Goal: Task Accomplishment & Management: Manage account settings

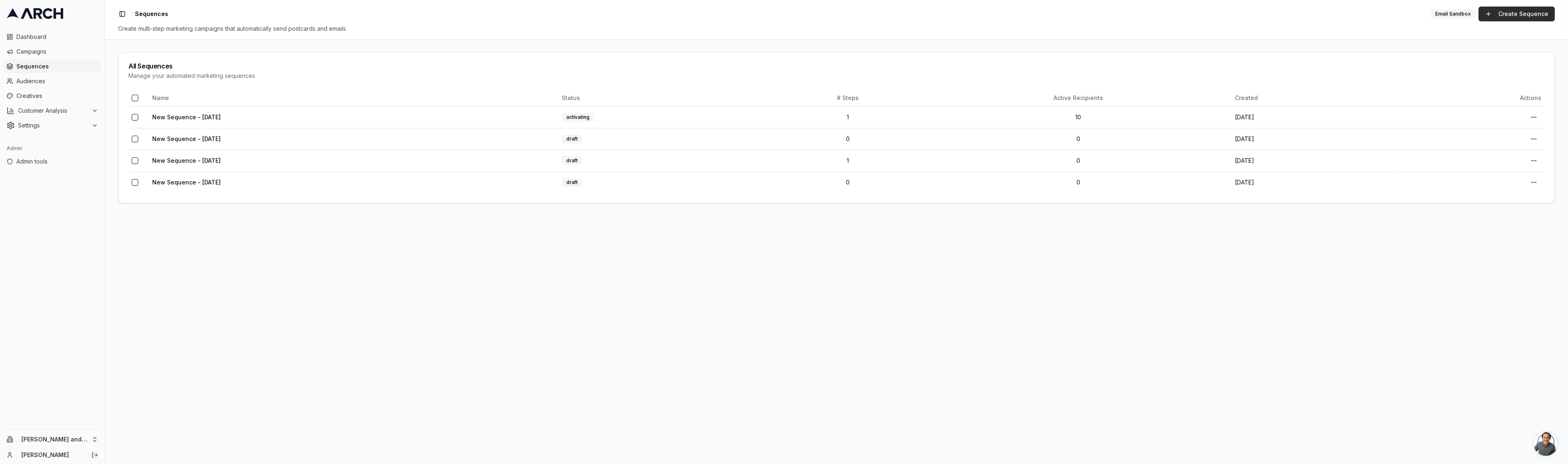
click at [1494, 13] on link "Create Sequence" at bounding box center [1516, 14] width 76 height 15
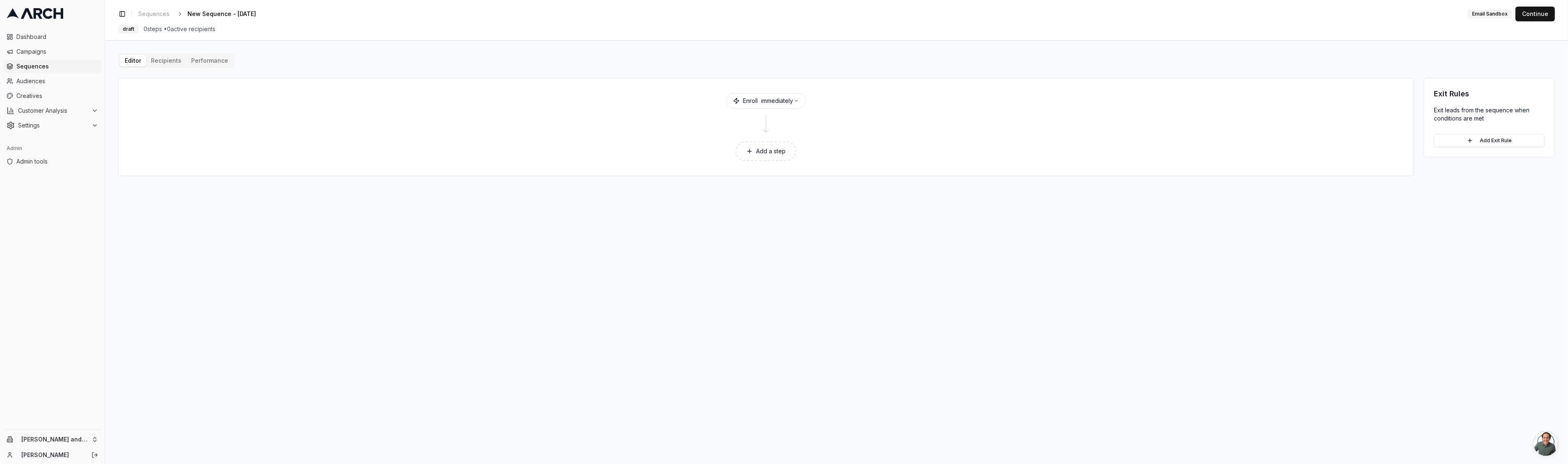
click at [777, 151] on button "Add a step" at bounding box center [766, 151] width 61 height 19
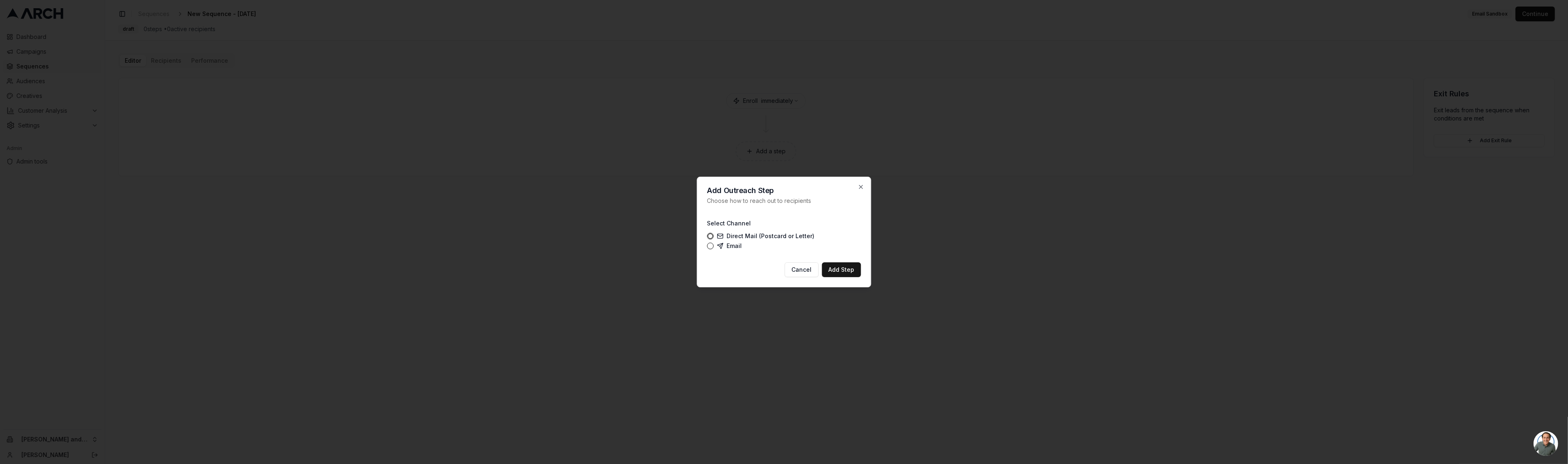
click at [844, 268] on button "Add Step" at bounding box center [842, 269] width 39 height 15
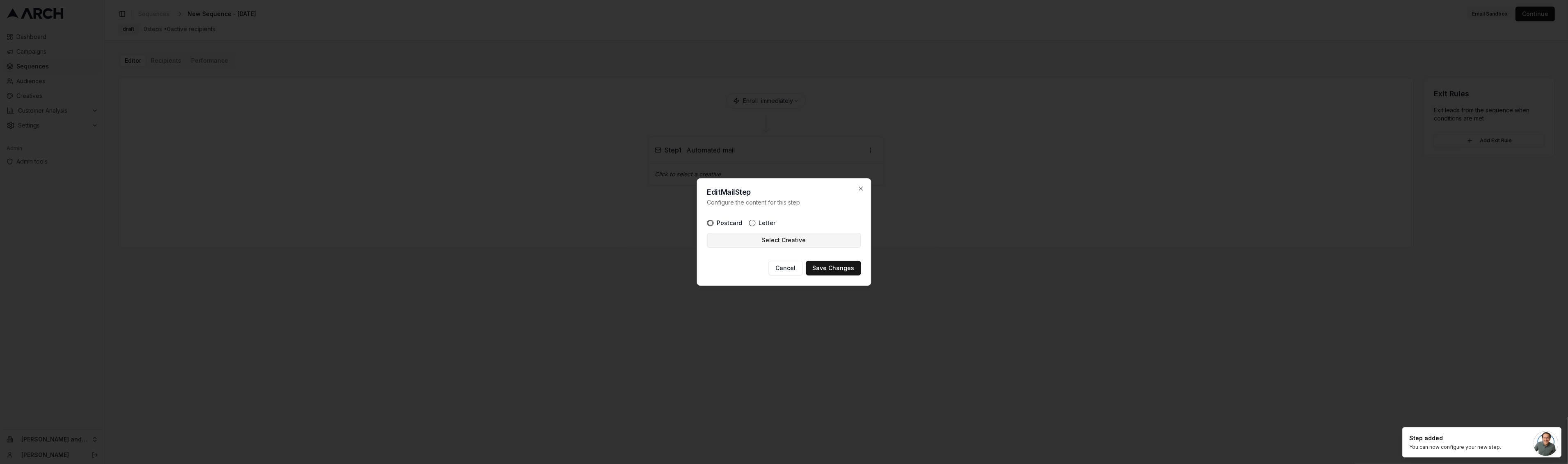
click at [789, 246] on button "Select Creative" at bounding box center [784, 240] width 154 height 15
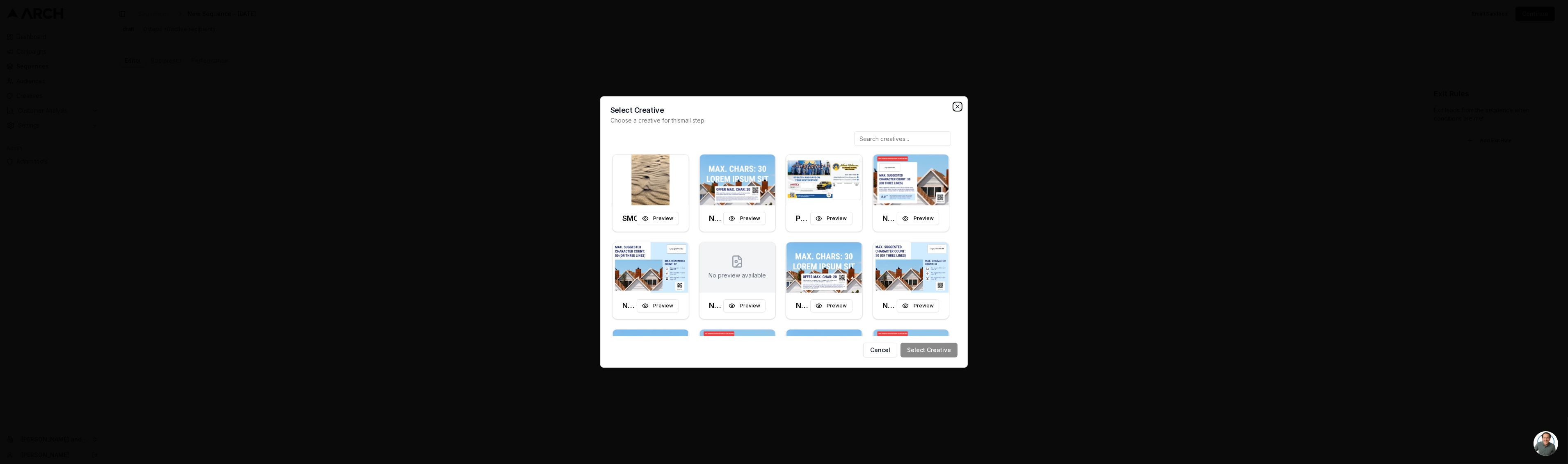
click at [956, 108] on icon "button" at bounding box center [957, 106] width 3 height 3
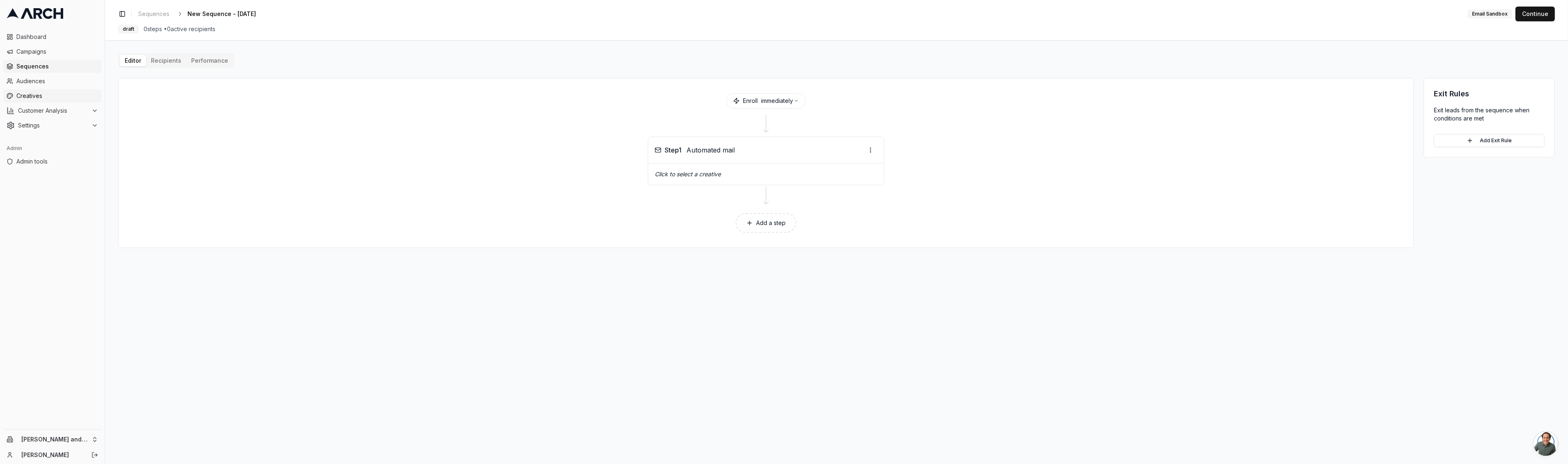
click at [33, 99] on span "Creatives" at bounding box center [57, 95] width 82 height 8
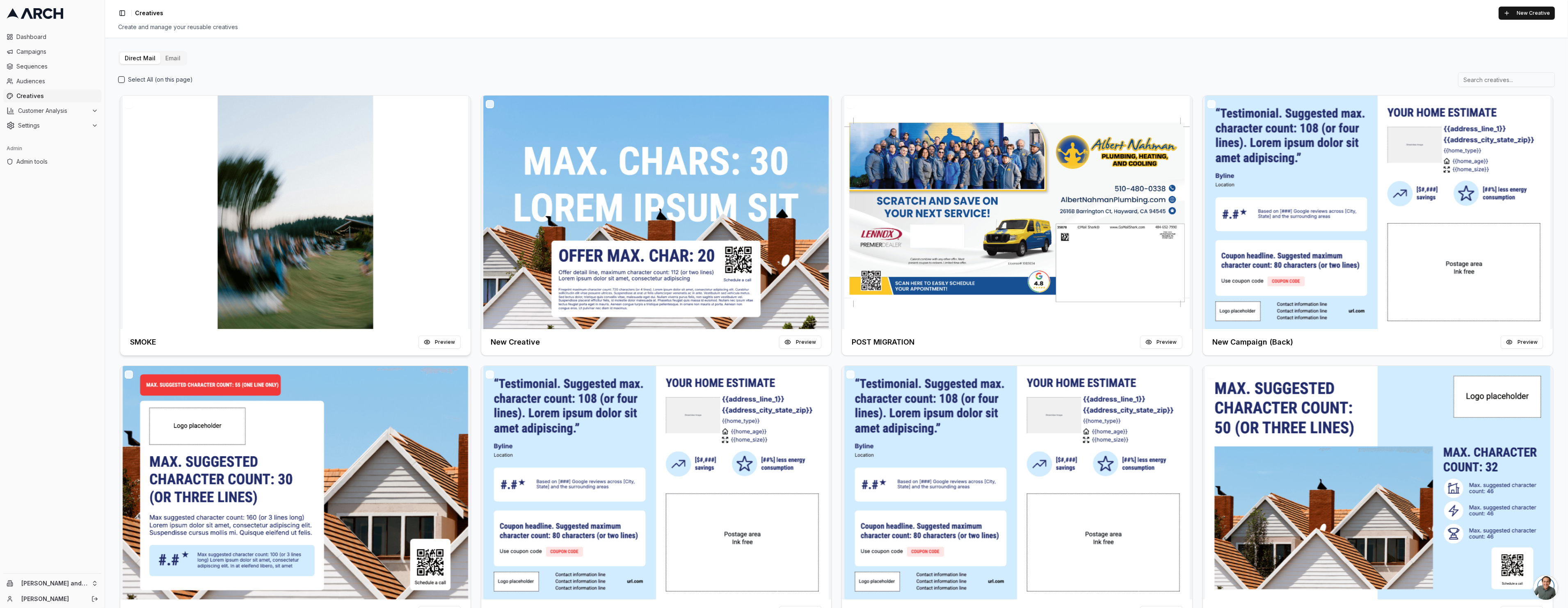
click at [296, 217] on img at bounding box center [295, 212] width 351 height 234
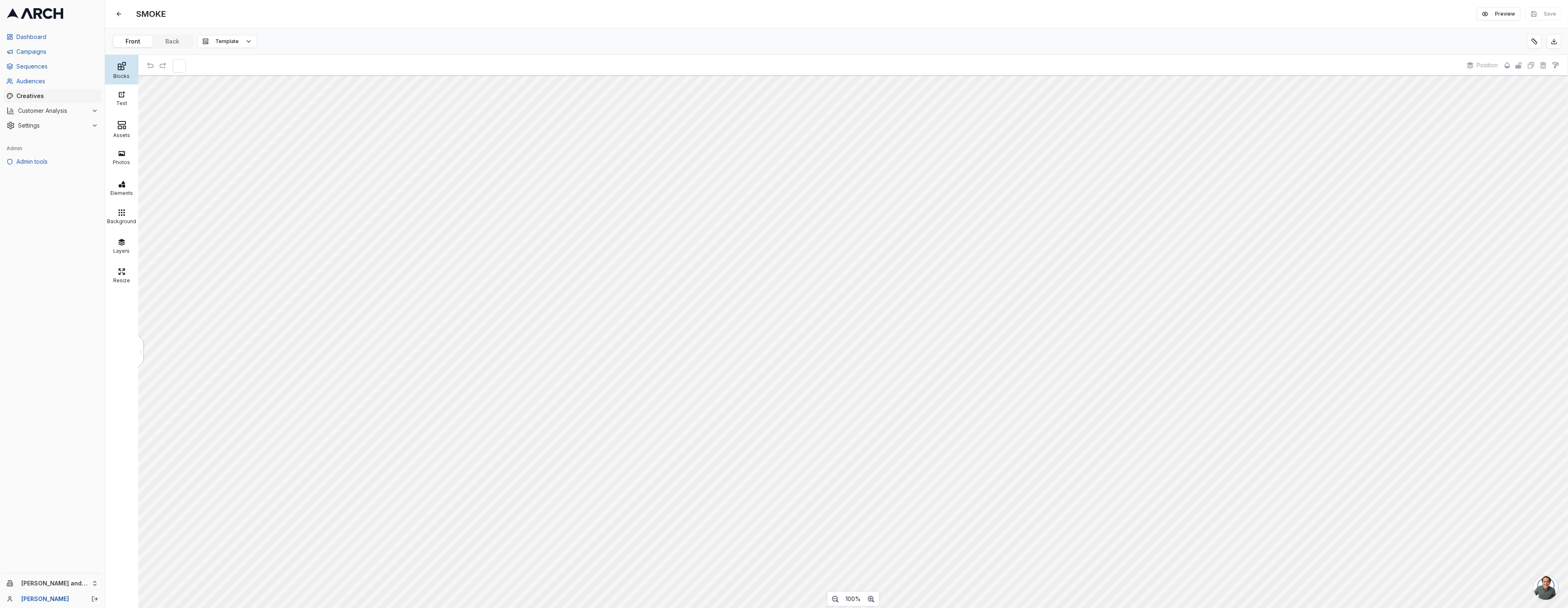
click at [123, 80] on div "Blocks" at bounding box center [122, 69] width 33 height 30
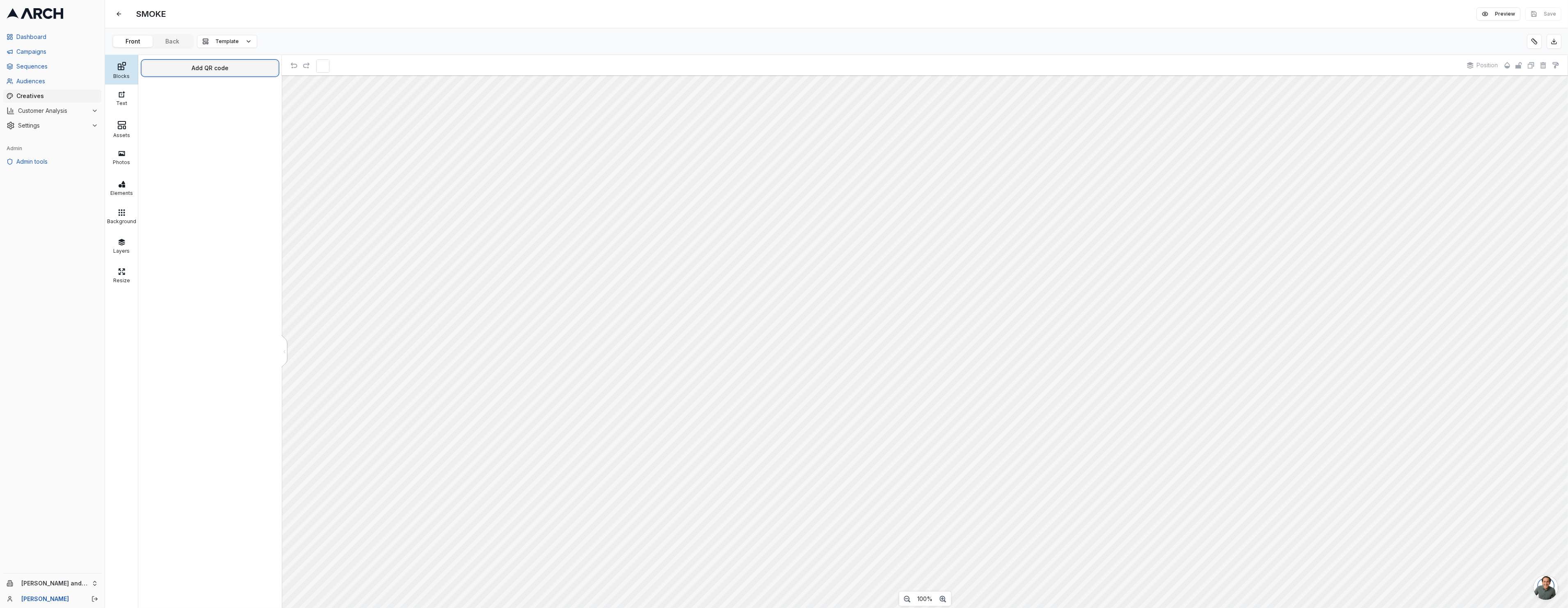
click at [218, 64] on button "Add QR code" at bounding box center [210, 68] width 135 height 15
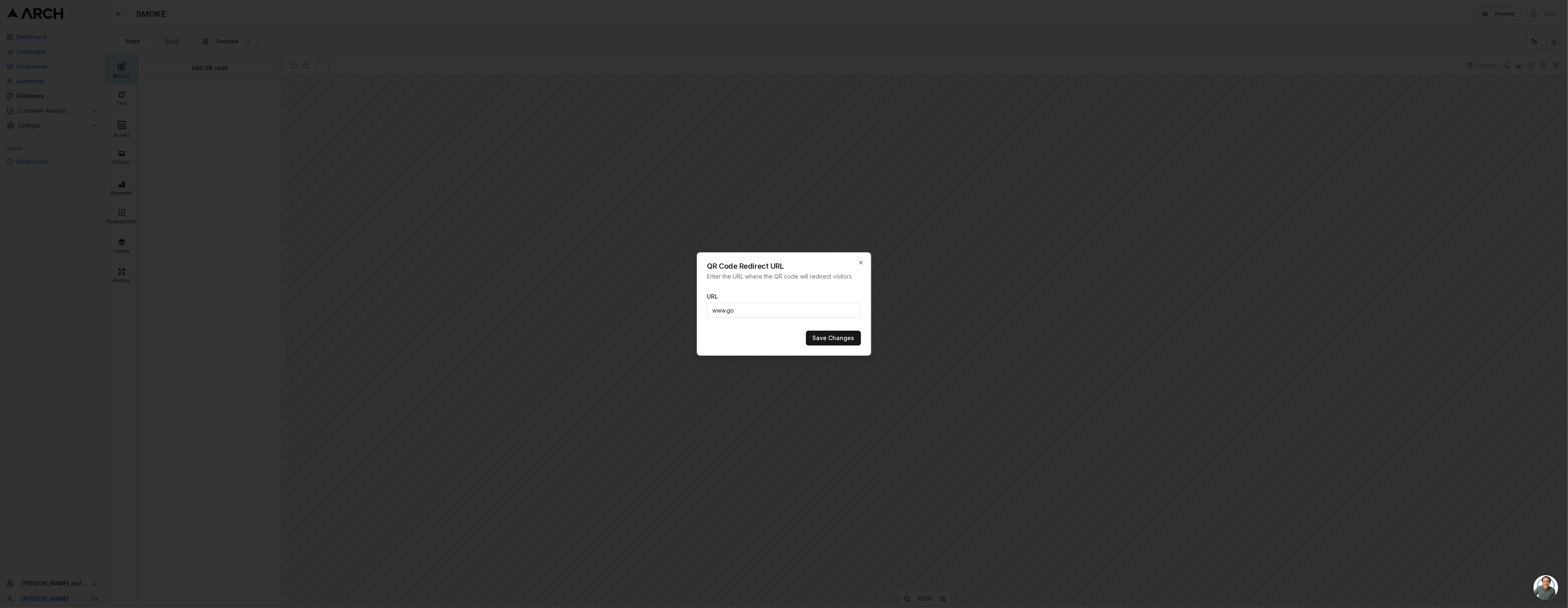
type input "www.google.com/yo"
click at [853, 338] on button "Save Changes" at bounding box center [833, 338] width 55 height 15
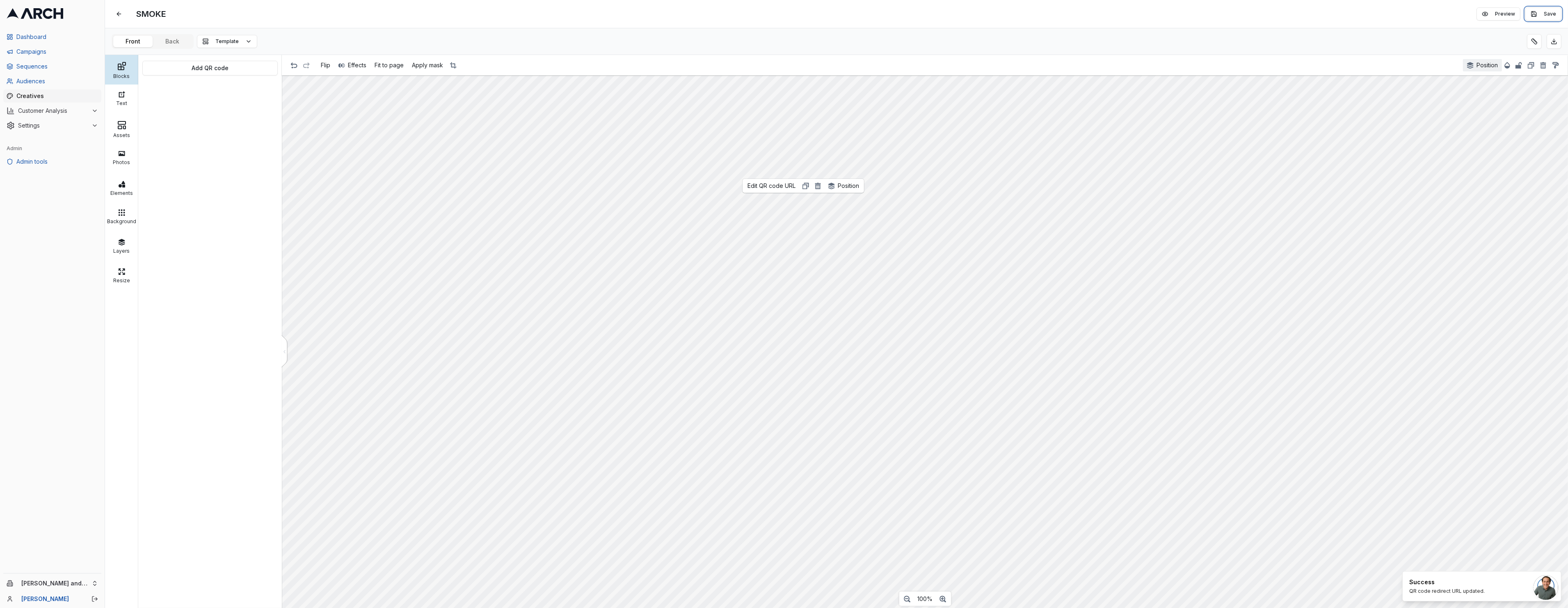
drag, startPoint x: 1529, startPoint y: 15, endPoint x: 1482, endPoint y: 61, distance: 65.8
click at [1482, 61] on div "SMOKE Edit Preview Save Front Back Template Blocks Text Assets Photos Elements …" at bounding box center [836, 304] width 1463 height 608
click at [1533, 18] on button "Save" at bounding box center [1543, 14] width 36 height 13
click at [184, 38] on button "Back" at bounding box center [172, 41] width 40 height 12
click at [37, 95] on span "Creatives" at bounding box center [57, 96] width 82 height 8
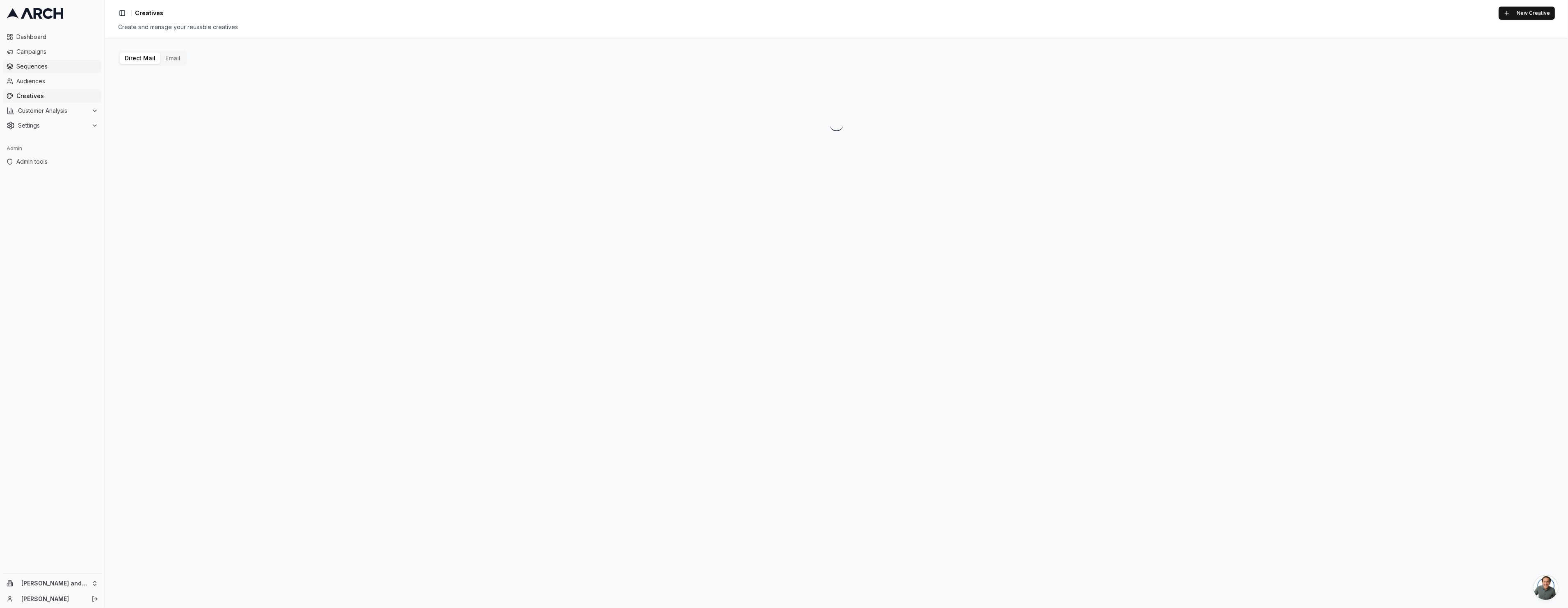
click at [37, 66] on span "Sequences" at bounding box center [57, 66] width 82 height 8
click at [1508, 13] on link "Create Sequence" at bounding box center [1516, 14] width 76 height 15
click at [773, 153] on button "Add a step" at bounding box center [766, 152] width 61 height 19
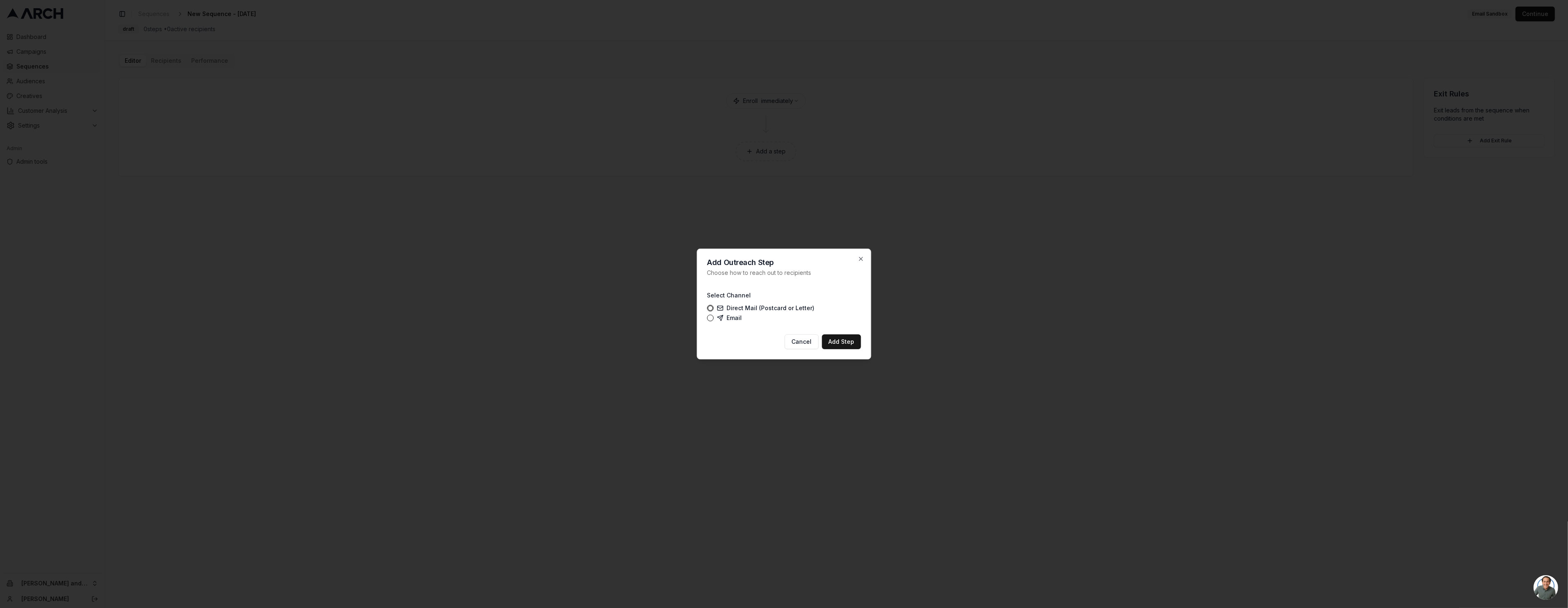
click at [825, 330] on div "Add Outreach Step Choose how to reach out to recipients Select Channel Direct M…" at bounding box center [784, 304] width 174 height 111
click at [849, 346] on button "Add Step" at bounding box center [842, 341] width 39 height 15
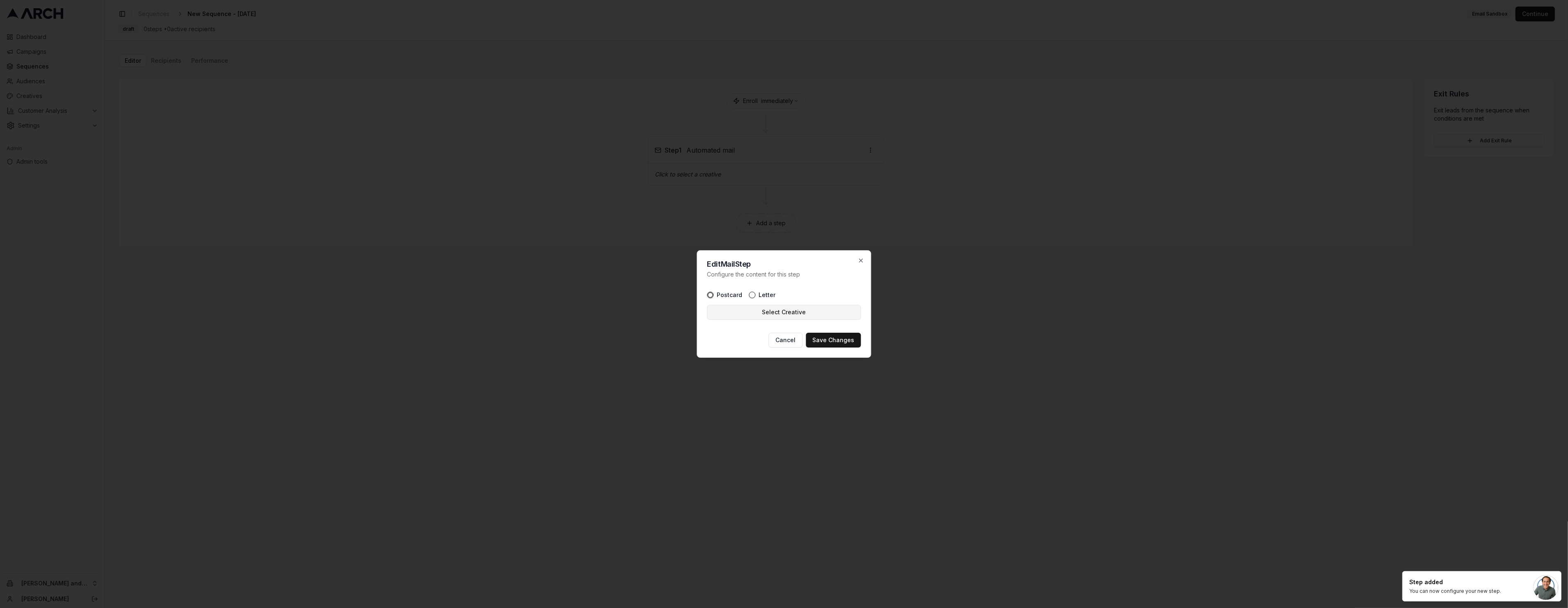
click at [799, 310] on button "Select Creative" at bounding box center [784, 312] width 154 height 15
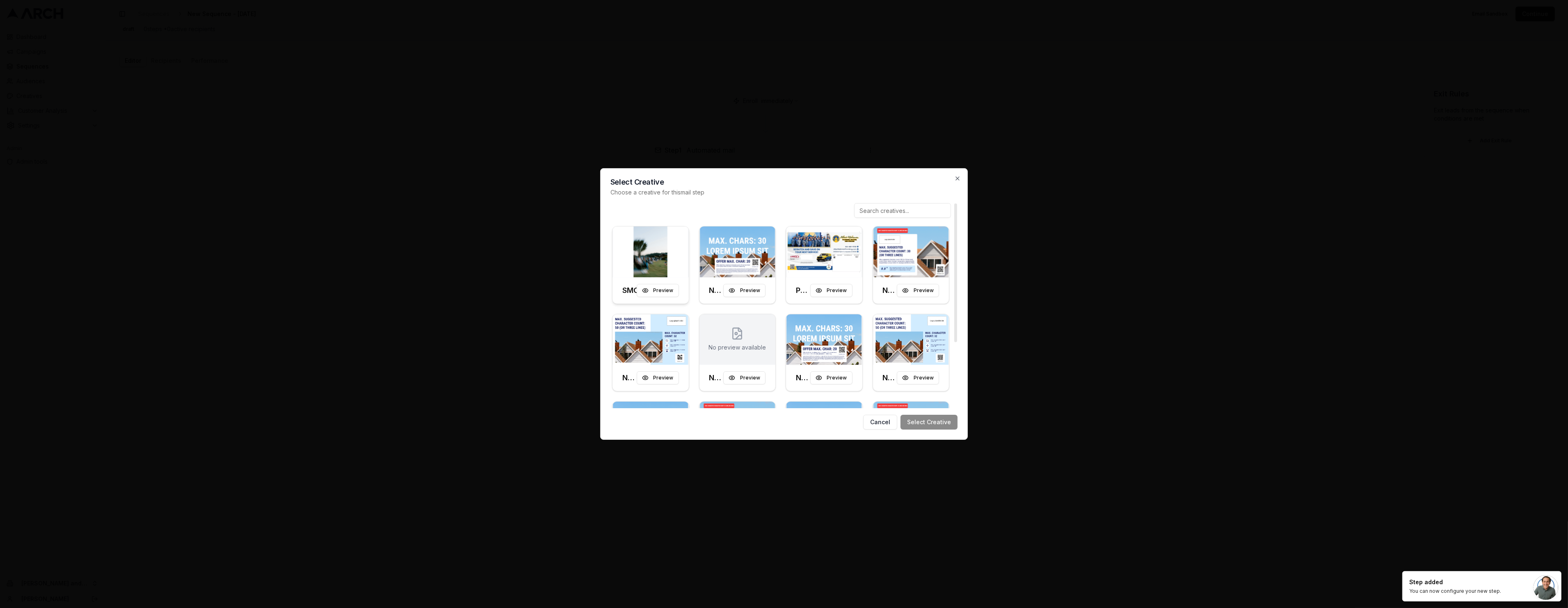
click at [673, 241] on img at bounding box center [650, 252] width 76 height 51
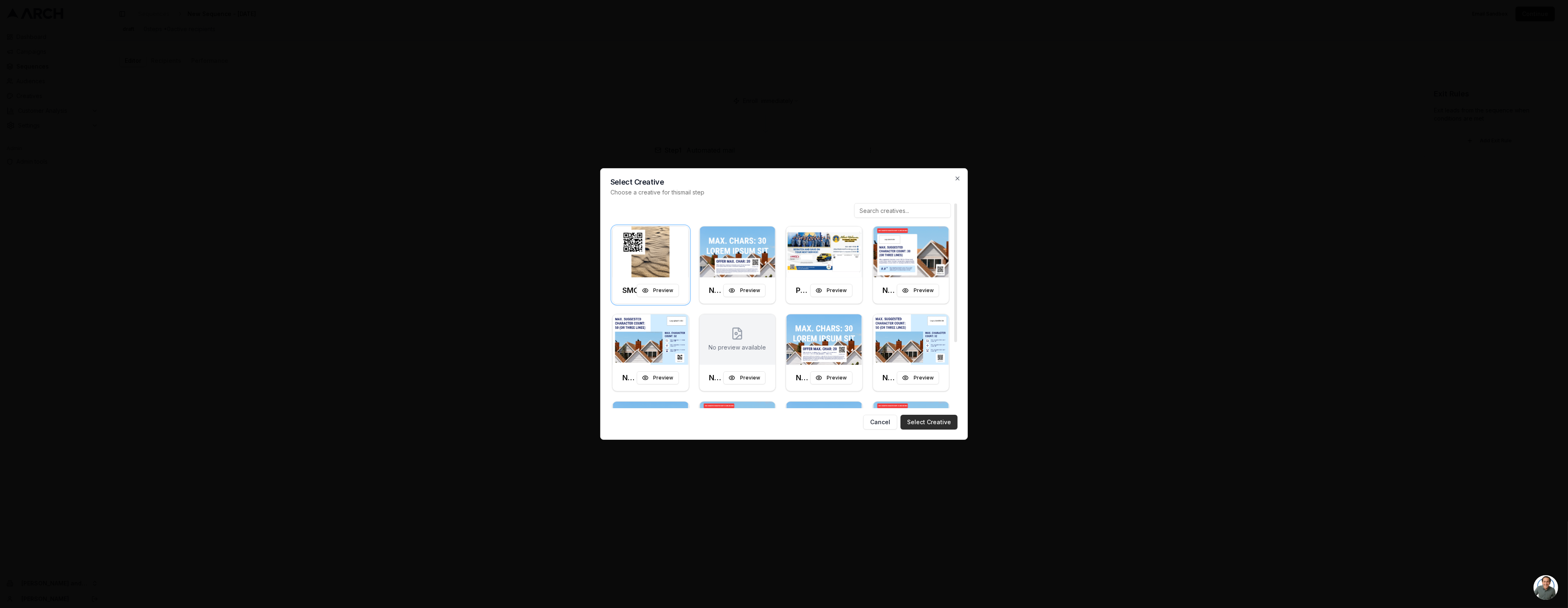
click at [942, 421] on button "Select Creative" at bounding box center [929, 422] width 57 height 15
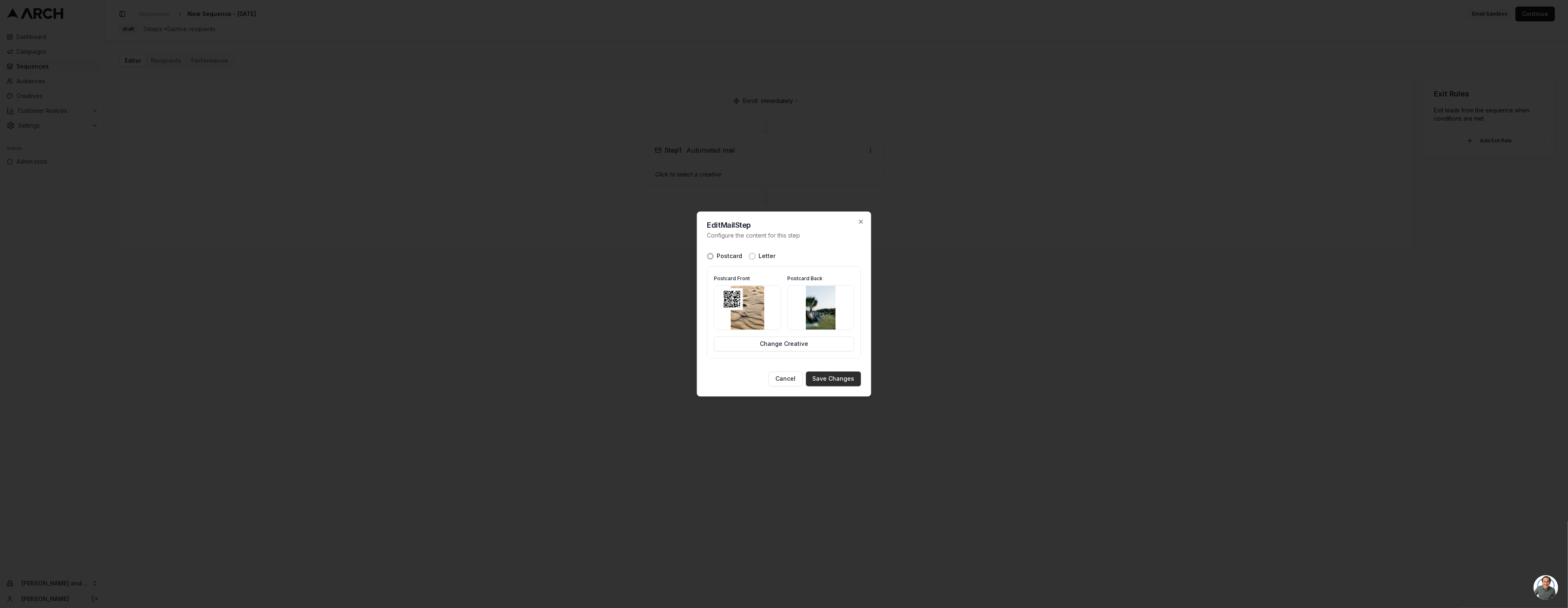
click at [849, 379] on button "Save Changes" at bounding box center [833, 379] width 55 height 15
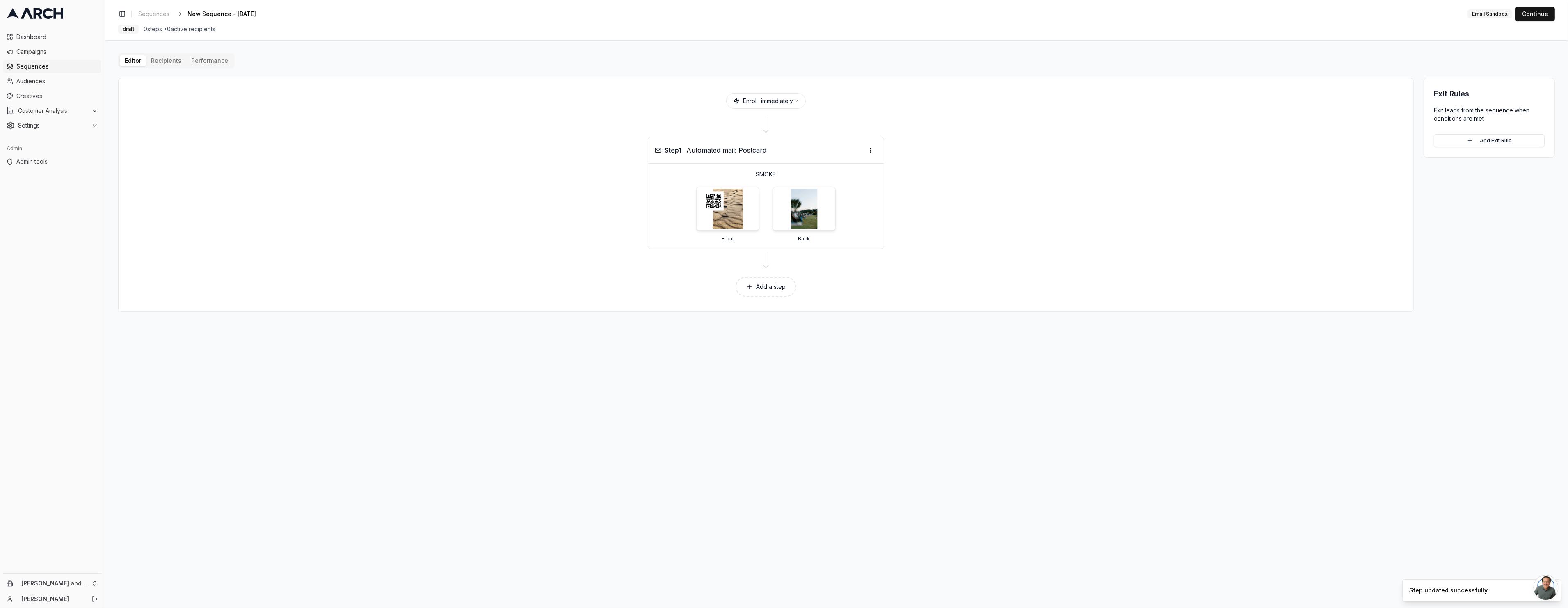
click at [177, 68] on div "Editor Recipients Performance" at bounding box center [176, 61] width 116 height 15
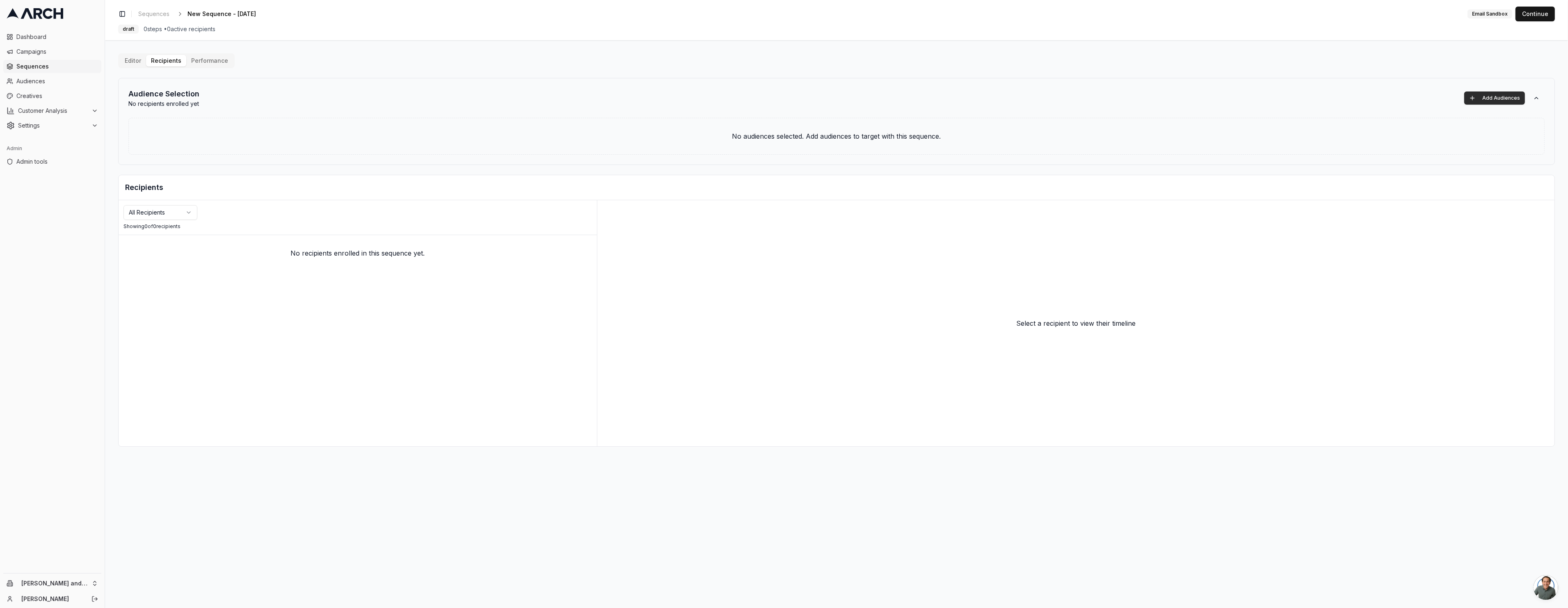
click at [1499, 100] on button "Add Audiences" at bounding box center [1494, 98] width 61 height 13
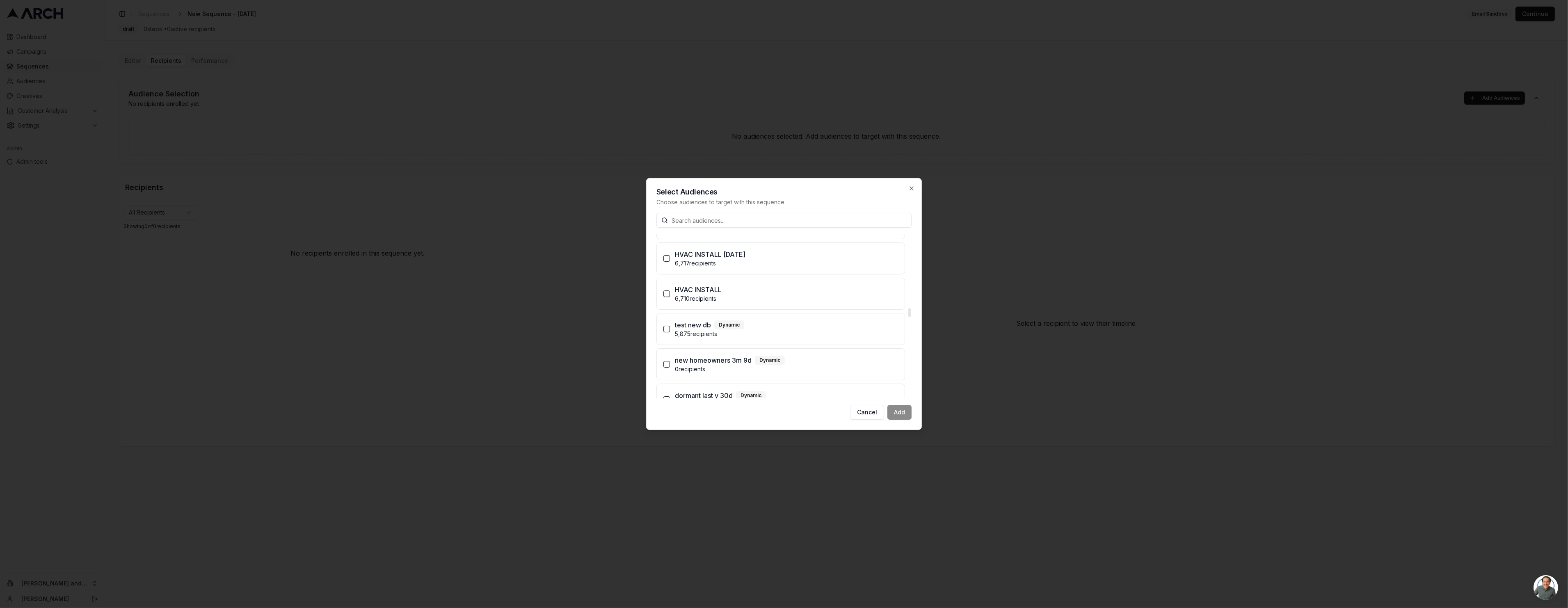
scroll to position [1515, 0]
click at [875, 407] on button "Cancel" at bounding box center [867, 412] width 34 height 15
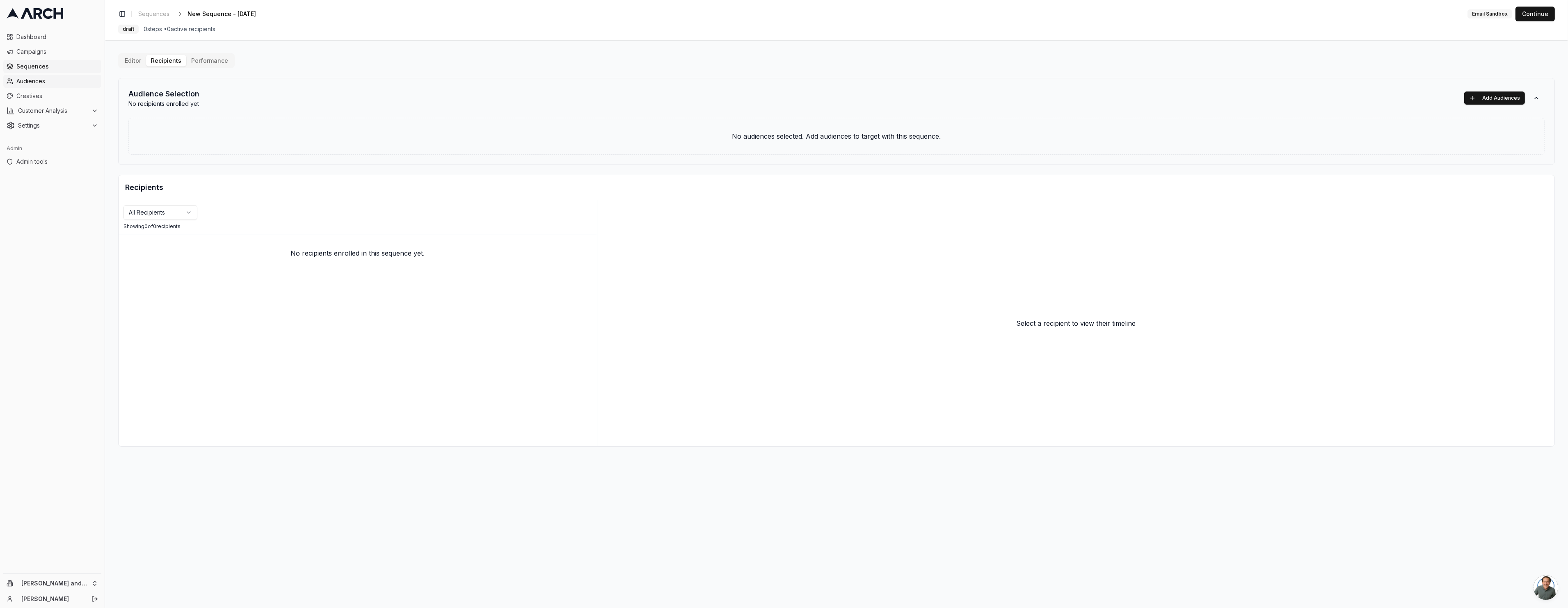
click at [43, 83] on span "Audiences" at bounding box center [57, 81] width 82 height 8
click at [1472, 100] on button "Add Audiences" at bounding box center [1494, 98] width 61 height 13
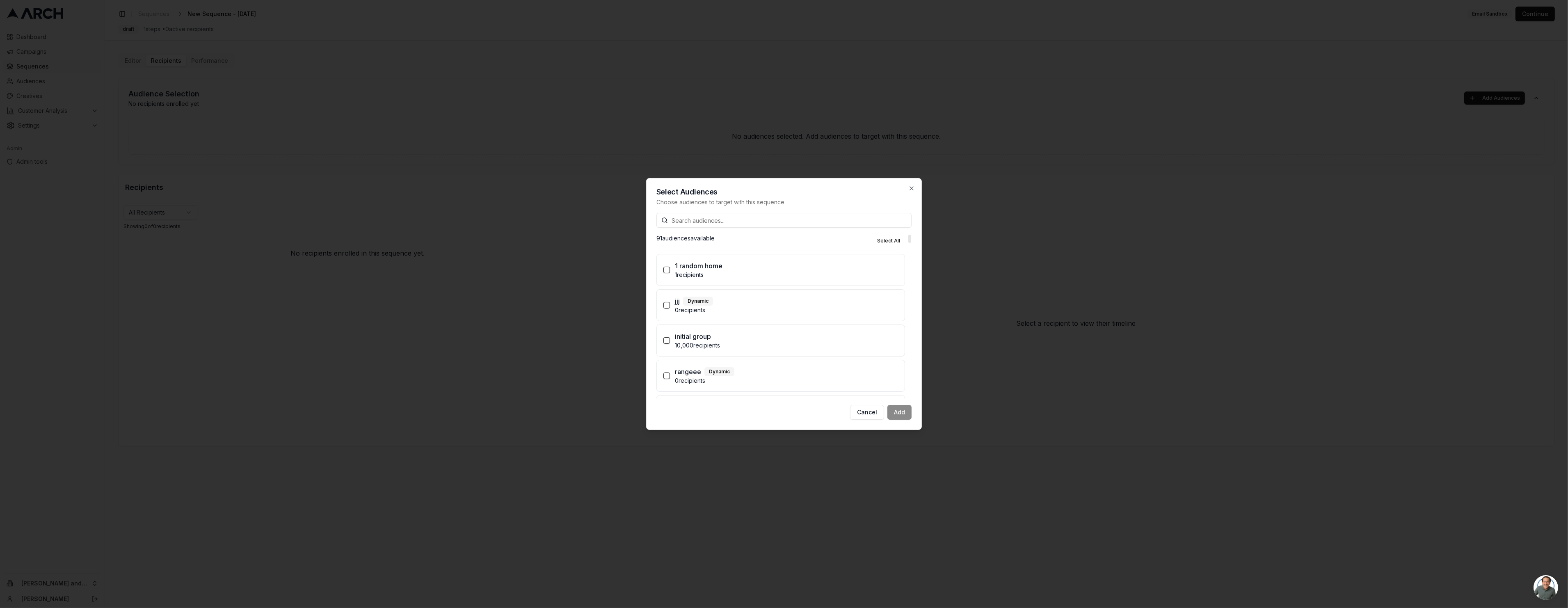
click at [719, 262] on p "1 random home" at bounding box center [699, 266] width 47 height 10
click at [670, 267] on button "1 random home 1 recipients" at bounding box center [667, 270] width 7 height 7
click at [886, 410] on button "Add (1)" at bounding box center [896, 412] width 31 height 15
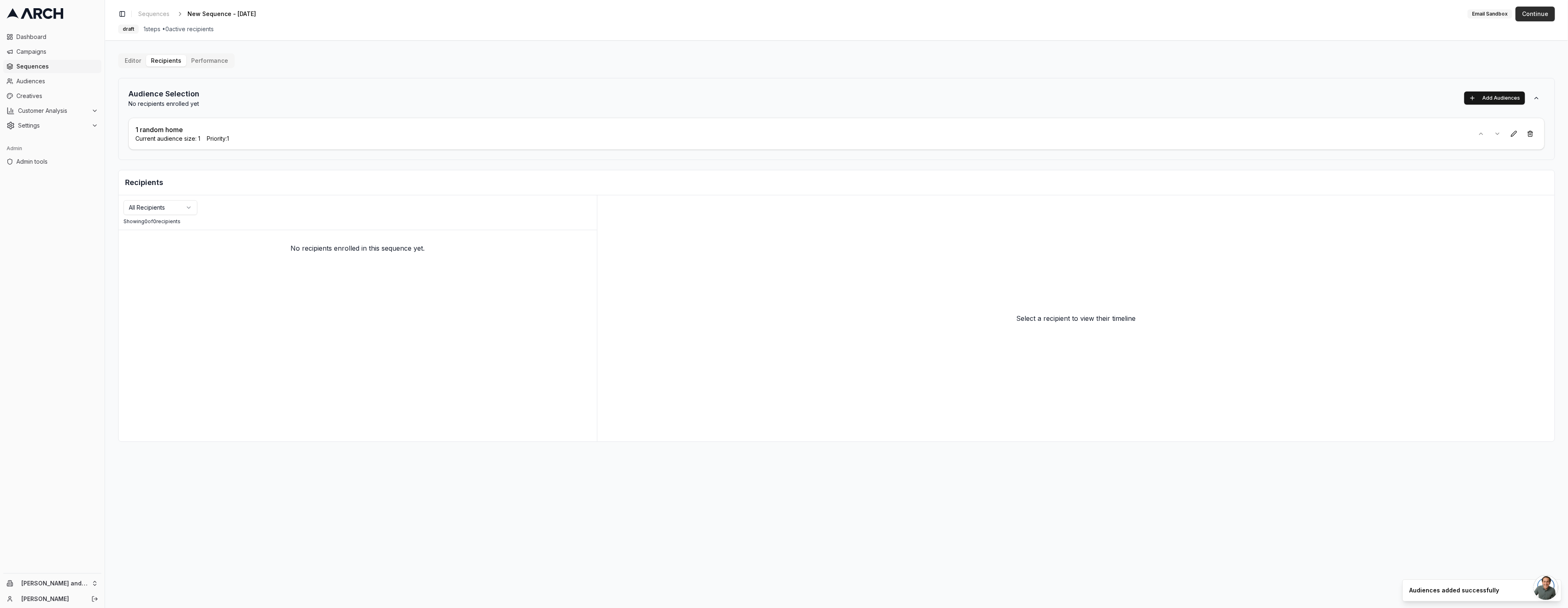
click at [1527, 17] on button "Continue" at bounding box center [1535, 14] width 40 height 15
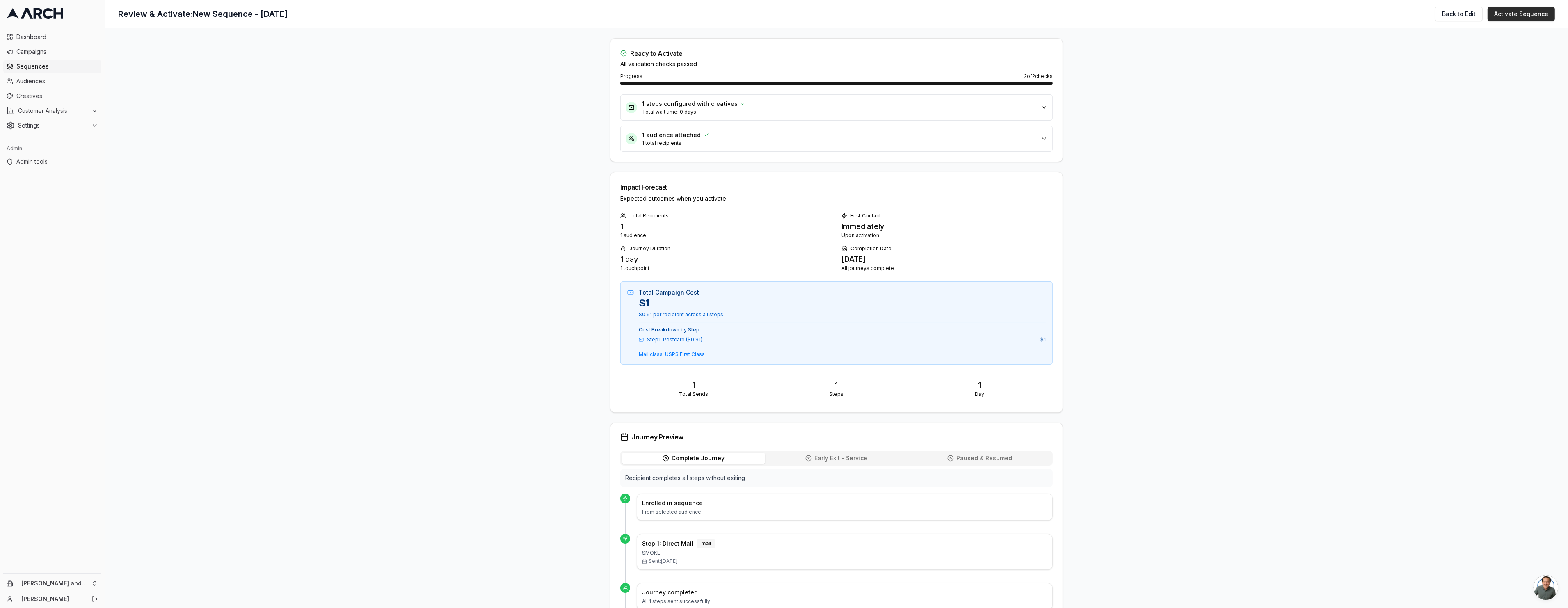
click at [1502, 11] on button "Activate Sequence" at bounding box center [1521, 14] width 68 height 15
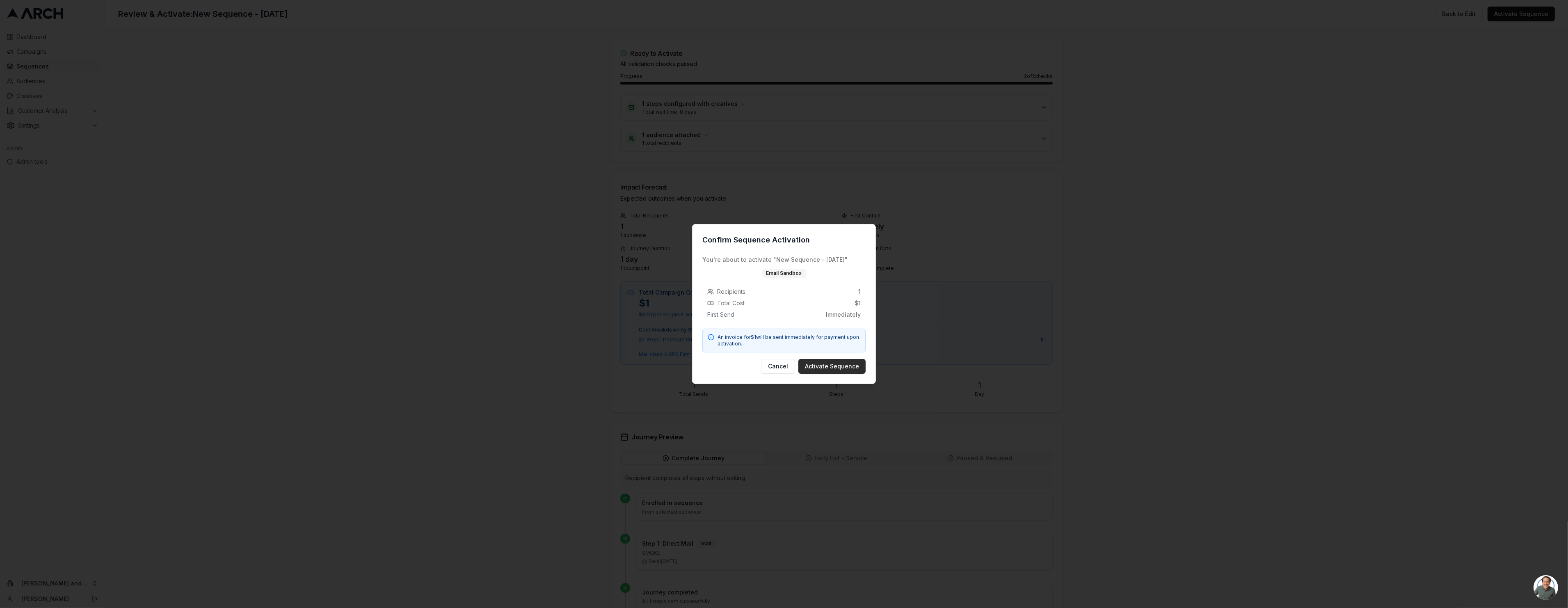
click at [847, 368] on button "Activate Sequence" at bounding box center [832, 366] width 68 height 15
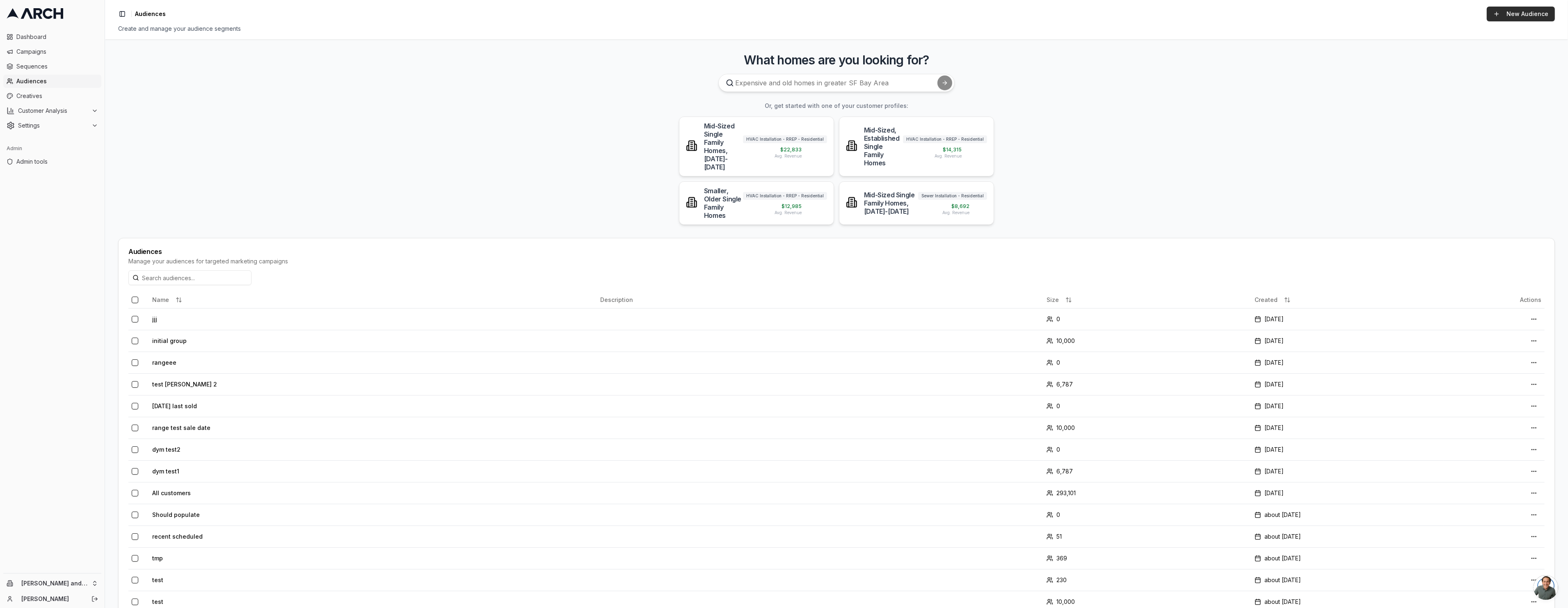
click at [1519, 17] on link "New Audience" at bounding box center [1521, 14] width 68 height 15
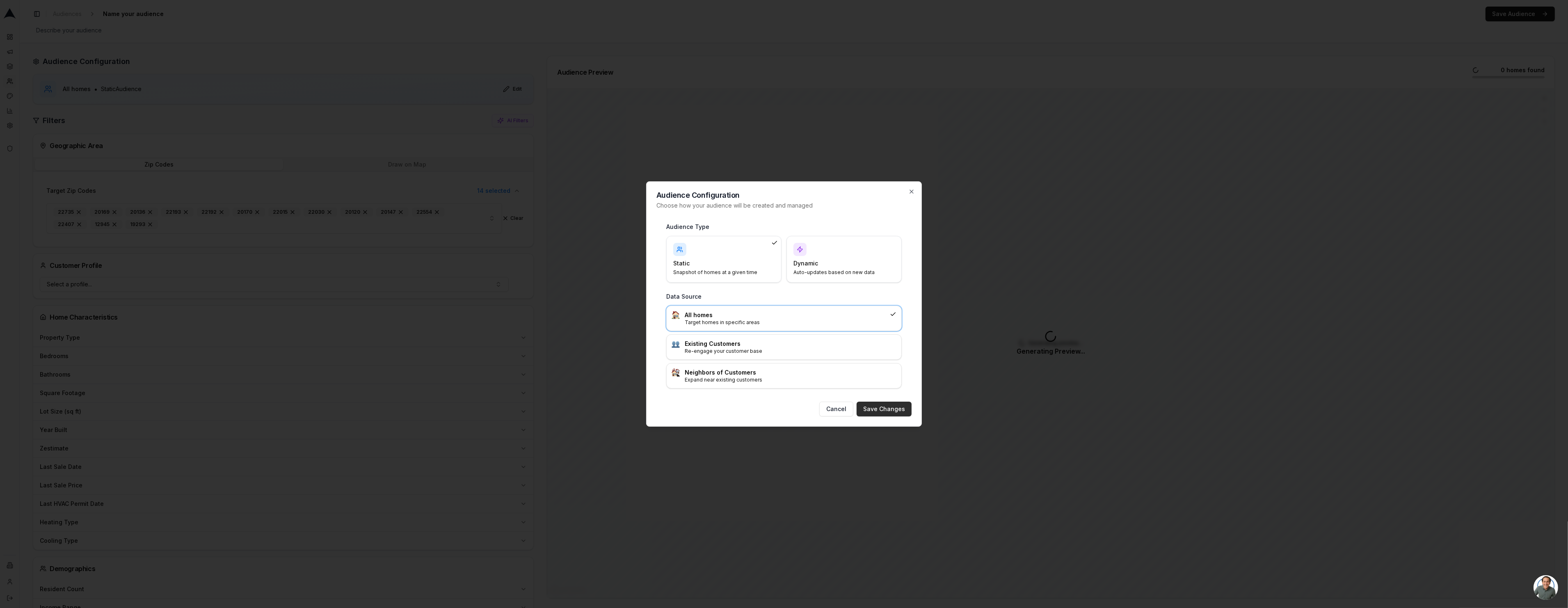
click at [877, 410] on button "Save Changes" at bounding box center [884, 409] width 55 height 15
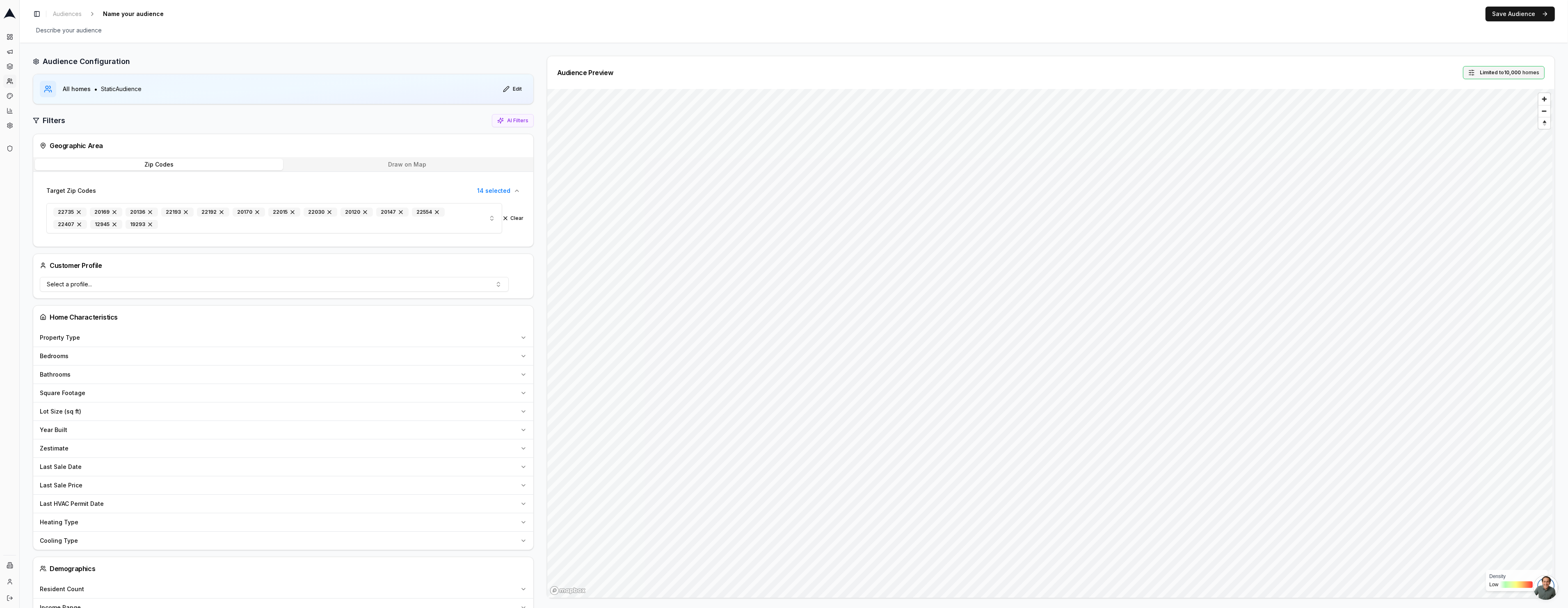
click at [1516, 69] on span "Limited to 10,000" at bounding box center [1500, 72] width 41 height 7
type input "1"
click at [1500, 110] on button "Set" at bounding box center [1500, 108] width 18 height 13
click at [141, 14] on span "Name your audience" at bounding box center [133, 13] width 68 height 12
type input "1 random home"
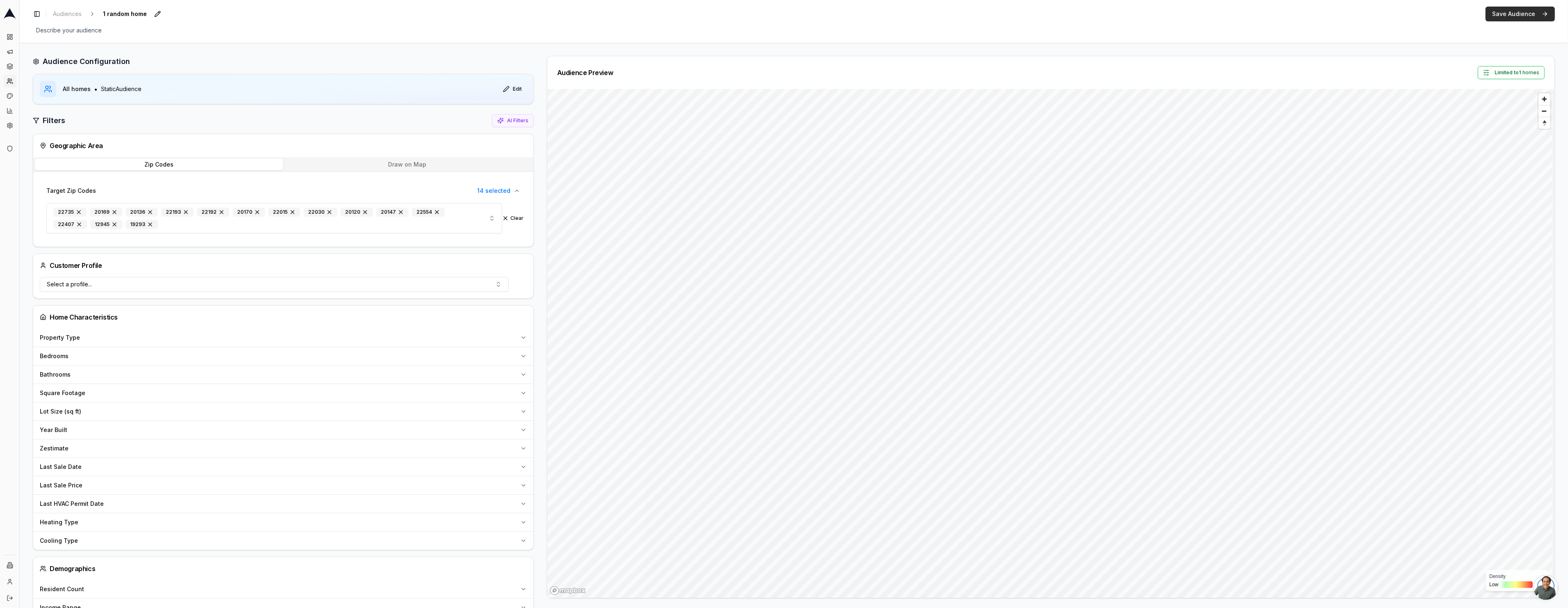
click at [1508, 19] on button "Save Audience" at bounding box center [1521, 14] width 69 height 15
